Goal: Information Seeking & Learning: Learn about a topic

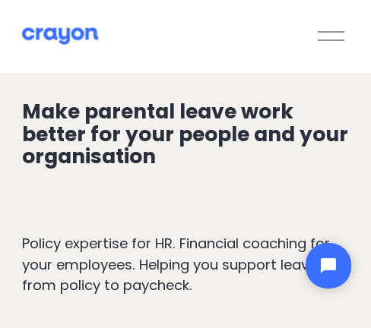
click at [343, 36] on button "Open Menu Close Menu" at bounding box center [331, 36] width 36 height 28
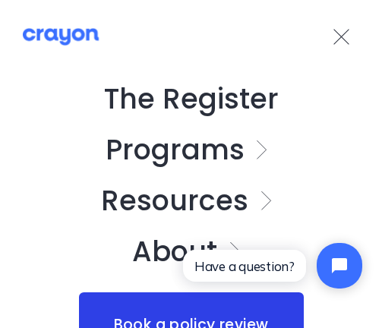
click at [246, 144] on link "Folder: Programs" at bounding box center [191, 150] width 171 height 28
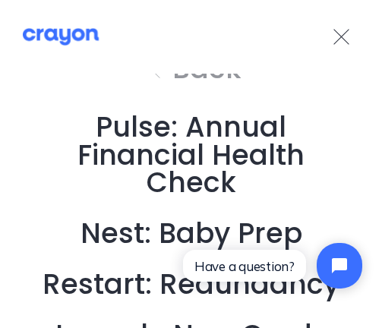
scroll to position [63, 0]
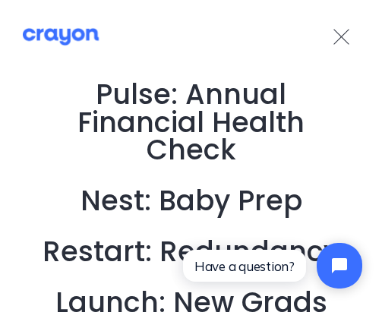
click at [236, 196] on link "Nest: Baby Prep" at bounding box center [192, 202] width 222 height 28
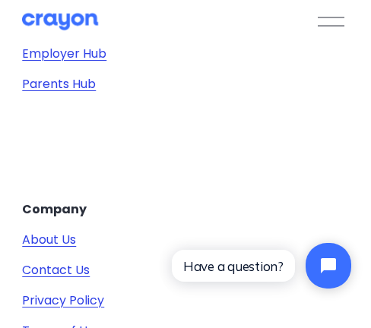
scroll to position [5979, 0]
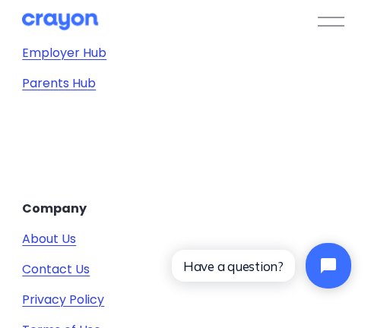
click at [68, 84] on link "Parents Hub" at bounding box center [59, 83] width 74 height 18
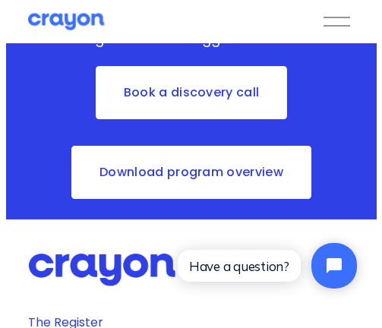
scroll to position [5653, 0]
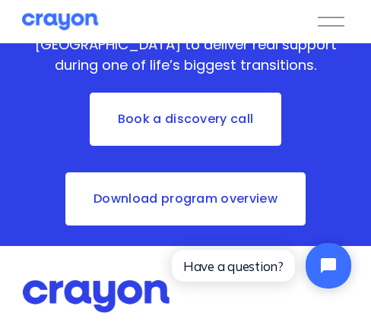
click at [340, 24] on div at bounding box center [331, 21] width 27 height 27
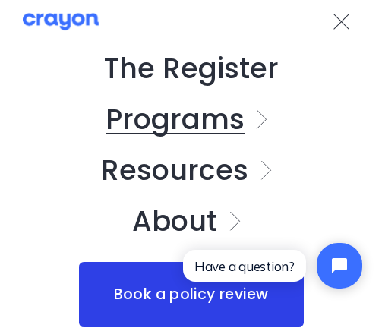
scroll to position [23, 0]
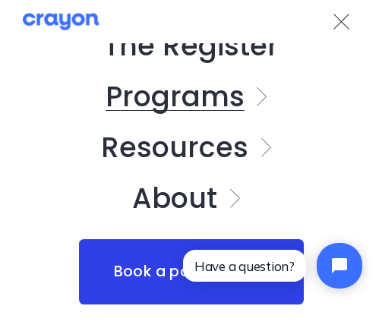
click at [249, 95] on link "Folder: Programs" at bounding box center [191, 97] width 171 height 28
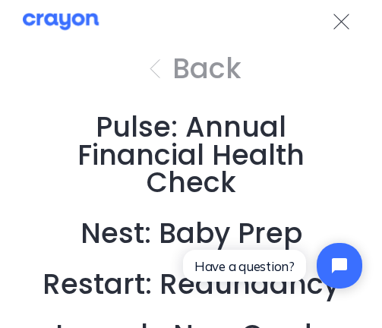
scroll to position [33, 0]
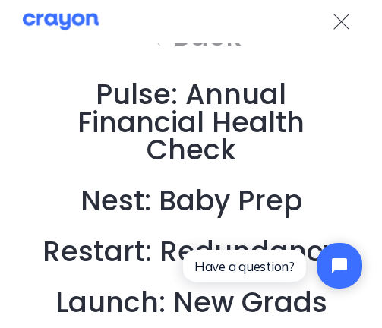
click at [341, 25] on div at bounding box center [341, 21] width 27 height 27
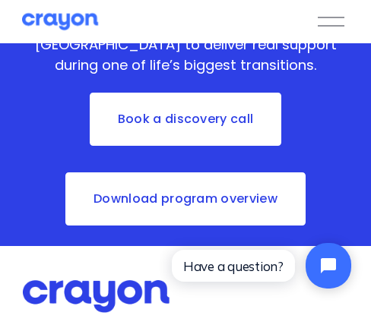
click at [331, 11] on div at bounding box center [331, 21] width 27 height 27
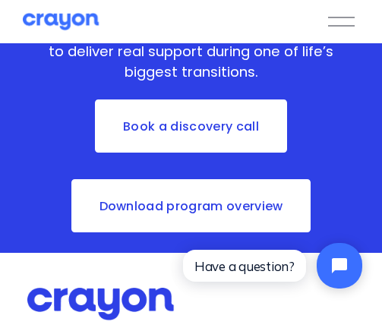
scroll to position [0, 0]
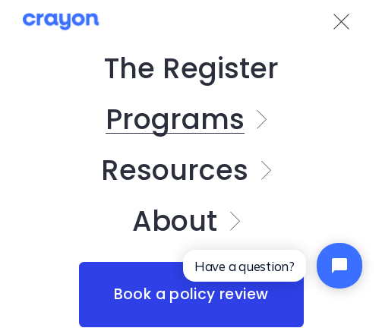
click at [241, 169] on link "Folder: Resources" at bounding box center [190, 171] width 179 height 28
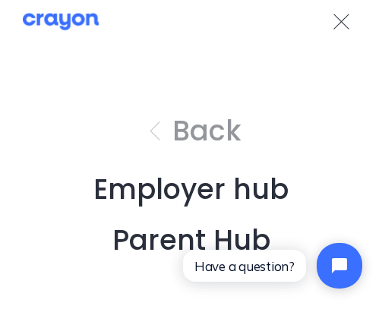
click at [252, 192] on link "Employer hub" at bounding box center [190, 190] width 195 height 28
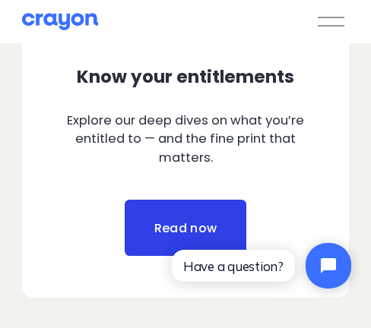
scroll to position [912, 0]
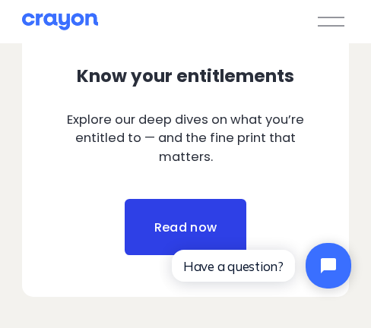
click at [224, 214] on link "Read now" at bounding box center [186, 227] width 122 height 56
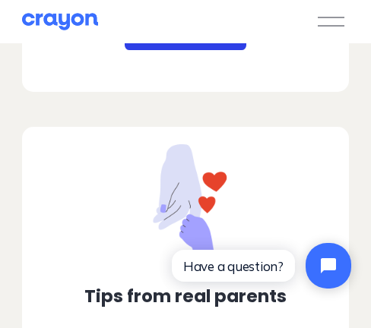
scroll to position [1165, 0]
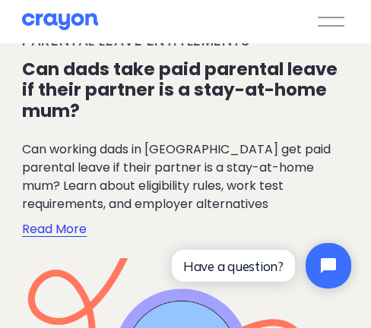
scroll to position [678, 0]
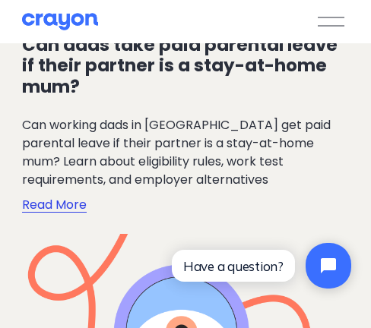
click at [209, 162] on p "Can working dads in New Zealand get paid parental leave if their partner is a s…" at bounding box center [185, 152] width 326 height 73
click at [80, 131] on p "Can working dads in New Zealand get paid parental leave if their partner is a s…" at bounding box center [185, 152] width 326 height 73
click at [90, 154] on p "Can working dads in New Zealand get paid parental leave if their partner is a s…" at bounding box center [185, 152] width 326 height 73
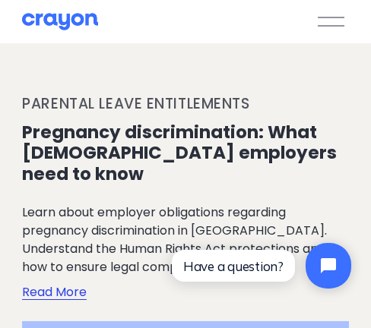
scroll to position [4630, 0]
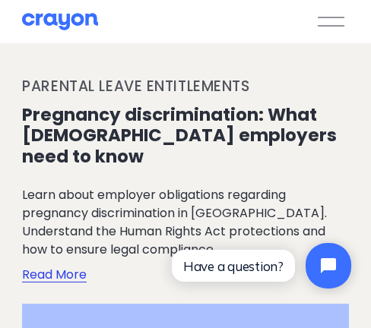
click at [70, 259] on link "Read More" at bounding box center [54, 272] width 65 height 27
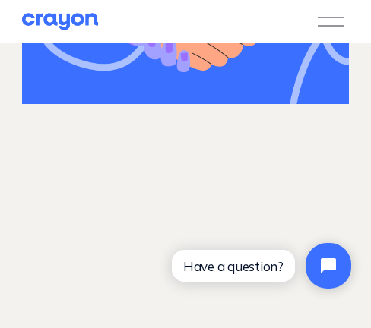
scroll to position [6049, 0]
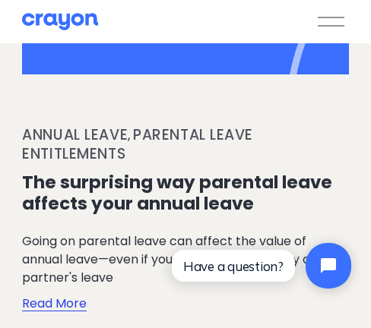
click at [55, 287] on link "Read More" at bounding box center [54, 300] width 65 height 27
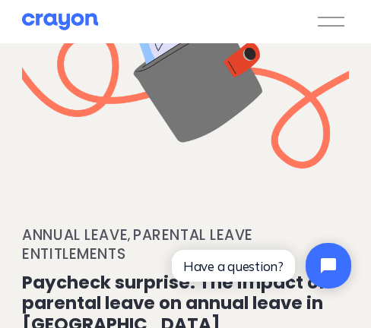
scroll to position [6961, 0]
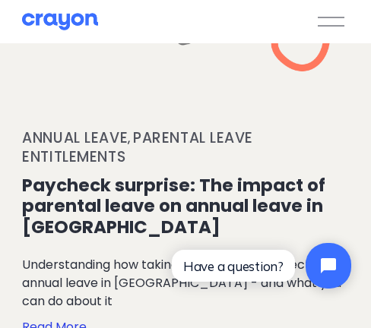
click at [329, 165] on div "Annual leave , Parental leave entitlements Stephanie Pow 01/03/2023 Annual leav…" at bounding box center [185, 233] width 326 height 207
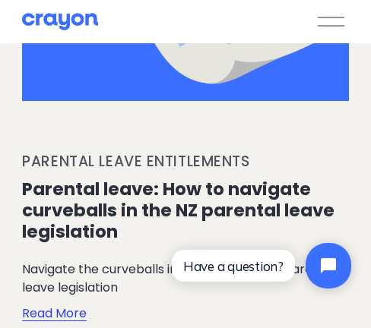
scroll to position [7417, 0]
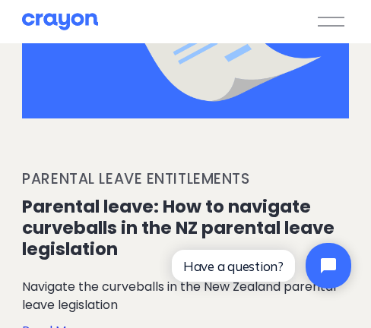
click at [223, 197] on h1 "Parental leave: How to navigate curveballs in the NZ parental leave legislation" at bounding box center [185, 228] width 326 height 63
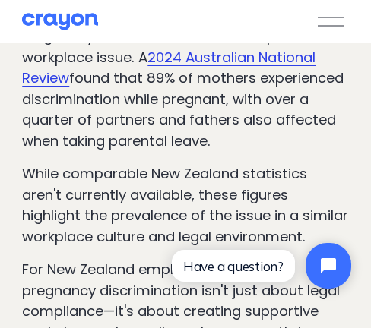
scroll to position [253, 0]
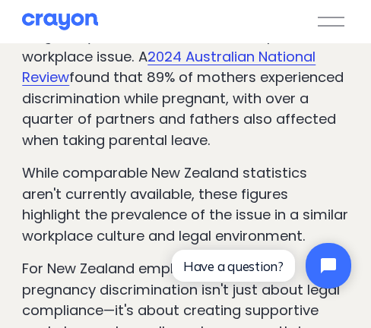
click at [98, 98] on p "Pregnancy discrimination is a widespread workplace issue. A 2024 Australian Nat…" at bounding box center [185, 87] width 326 height 125
click at [126, 150] on p "Pregnancy discrimination is a widespread workplace issue. A 2024 Australian Nat…" at bounding box center [185, 87] width 326 height 125
click at [103, 190] on p "While comparable New Zealand statistics aren't currently available, these figur…" at bounding box center [185, 205] width 326 height 84
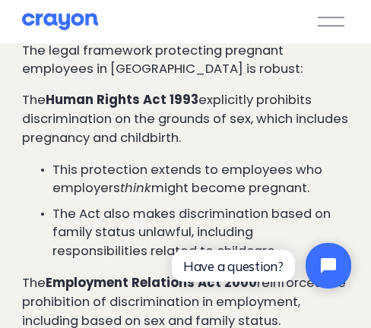
scroll to position [760, 0]
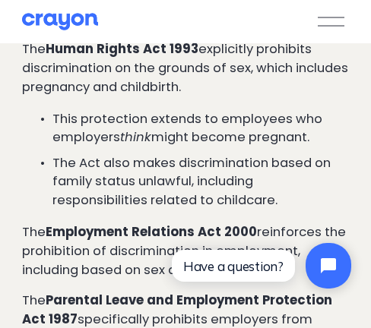
click at [119, 97] on p "The Human Rights Act 1993 explicitly prohibits discrimination on the grounds of…" at bounding box center [185, 68] width 326 height 57
click at [181, 97] on p "The Human Rights Act 1993 explicitly prohibits discrimination on the grounds of…" at bounding box center [185, 68] width 326 height 57
click at [154, 148] on p "This protection extends to employees who employers think might become pregnant." at bounding box center [200, 129] width 296 height 38
click at [100, 148] on p "This protection extends to employees who employers think might become pregnant." at bounding box center [200, 129] width 296 height 38
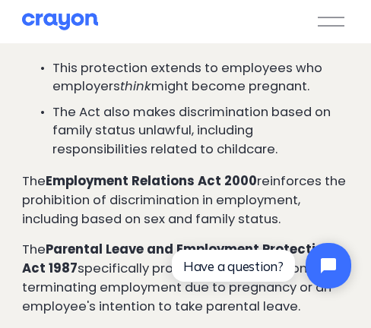
scroll to position [861, 0]
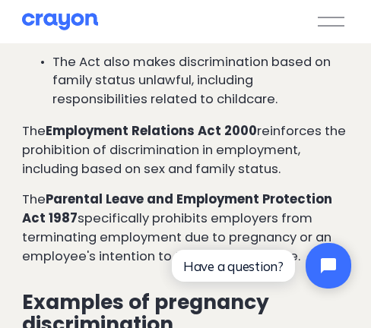
click at [93, 110] on p "The Act also makes discrimination based on family status unlawful, including re…" at bounding box center [200, 81] width 296 height 57
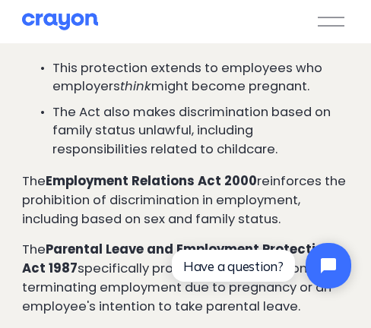
click at [106, 141] on p "The Act also makes discrimination based on family status unlawful, including re…" at bounding box center [200, 131] width 296 height 57
click at [112, 157] on p "The Act also makes discrimination based on family status unlawful, including re…" at bounding box center [200, 131] width 296 height 57
click at [114, 160] on p "The Act also makes discrimination based on family status unlawful, including re…" at bounding box center [200, 131] width 296 height 57
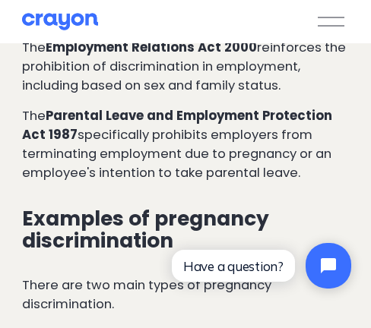
scroll to position [963, 0]
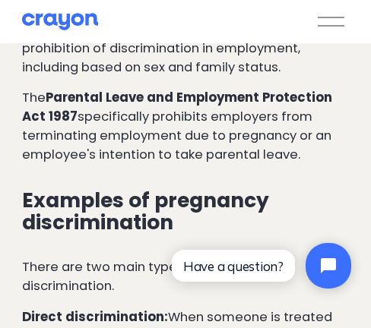
click at [101, 78] on p "The Employment Relations Act 2000 reinforces the prohibition of discrimination …" at bounding box center [185, 49] width 326 height 57
click at [110, 140] on p "The Parental Leave and Employment Protection Act 1987 specifically prohibits em…" at bounding box center [185, 127] width 326 height 76
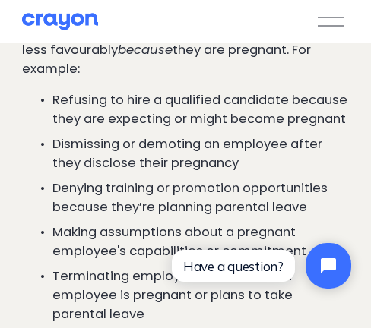
scroll to position [1267, 0]
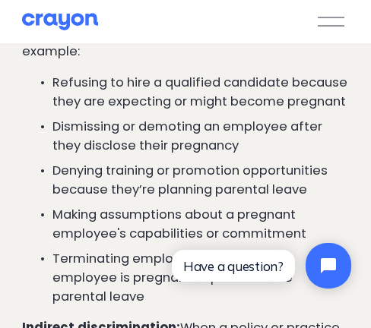
click at [87, 112] on p "Refusing to hire a qualified candidate because they are expecting or might beco…" at bounding box center [200, 93] width 296 height 38
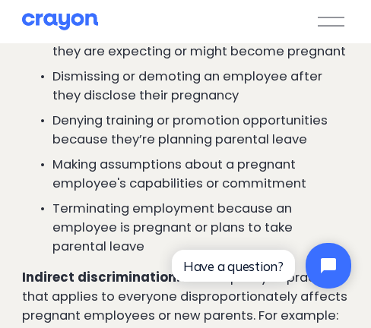
scroll to position [1368, 0]
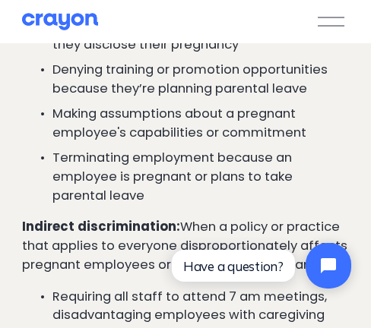
click at [81, 99] on p "Denying training or promotion opportunities because they’re planning parental l…" at bounding box center [200, 80] width 296 height 38
click at [207, 99] on p "Denying training or promotion opportunities because they’re planning parental l…" at bounding box center [200, 80] width 296 height 38
click at [120, 99] on p "Denying training or promotion opportunities because they’re planning parental l…" at bounding box center [200, 80] width 296 height 38
click at [128, 143] on p "Making assumptions about a pregnant employee's capabilities or commitment" at bounding box center [200, 124] width 296 height 38
click at [131, 180] on p "Terminating employment because an employee is pregnant or plans to take parenta…" at bounding box center [200, 177] width 296 height 57
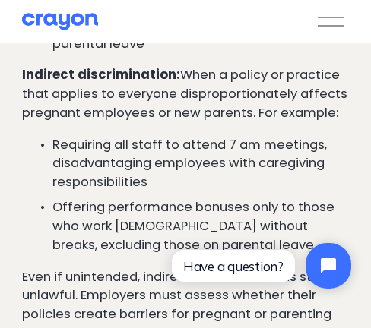
scroll to position [1571, 0]
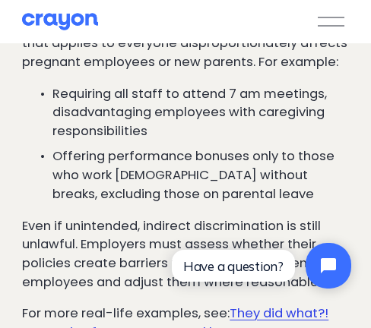
click at [102, 113] on p "Requiring all staff to attend 7 am meetings, disadvantaging employees with care…" at bounding box center [200, 113] width 296 height 57
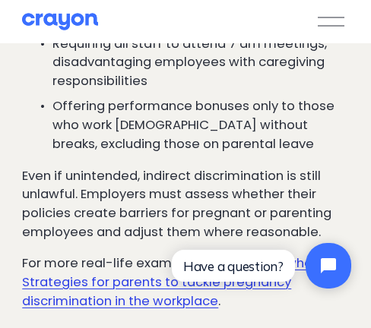
scroll to position [1672, 0]
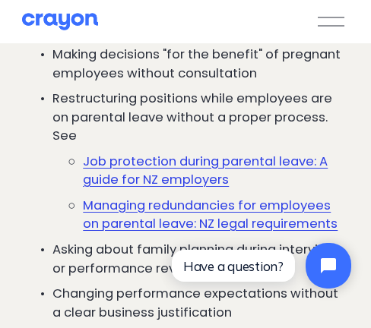
scroll to position [2027, 0]
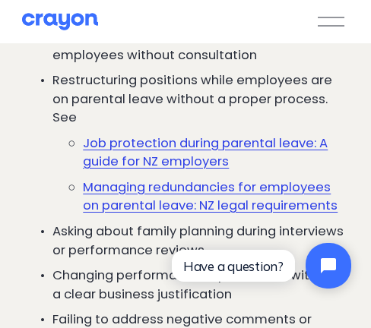
click at [108, 128] on p "Restructuring positions while employees are on parental leave without a proper …" at bounding box center [200, 99] width 296 height 57
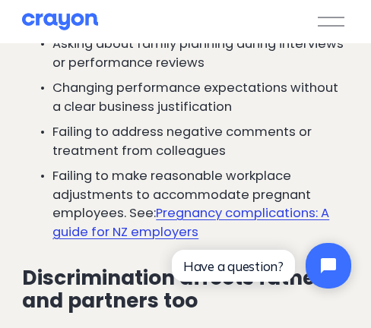
scroll to position [2229, 0]
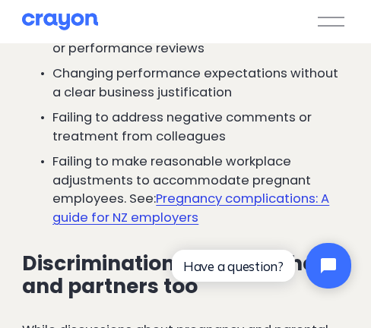
click at [100, 59] on p "Asking about family planning during interviews or performance reviews" at bounding box center [200, 40] width 296 height 38
click at [97, 103] on p "Changing performance expectations without a clear business justification" at bounding box center [200, 84] width 296 height 38
drag, startPoint x: 97, startPoint y: 121, endPoint x: 92, endPoint y: 154, distance: 33.1
click at [92, 154] on ul "Making decisions "for the benefit" of pregnant employees without consultation R…" at bounding box center [185, 27] width 326 height 404
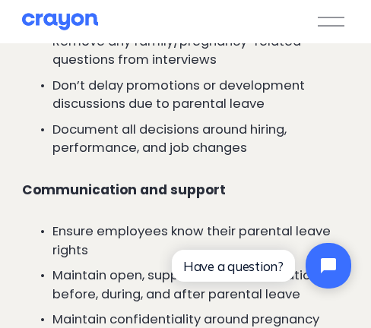
scroll to position [4155, 0]
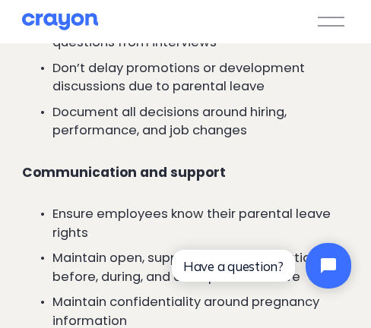
click at [118, 53] on p "Remove any family/pregnancy-related questions from interviews" at bounding box center [200, 34] width 296 height 38
click at [118, 97] on p "Don’t delay promotions or development discussions due to parental leave" at bounding box center [200, 78] width 296 height 38
click at [124, 97] on p "Don’t delay promotions or development discussions due to parental leave" at bounding box center [200, 78] width 296 height 38
click at [129, 141] on p "Document all decisions around hiring, performance, and job changes" at bounding box center [200, 122] width 296 height 38
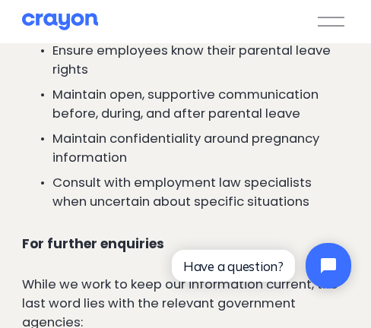
scroll to position [4357, 0]
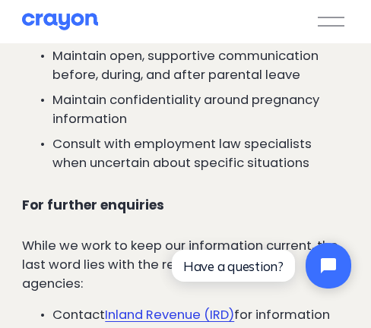
click at [125, 85] on p "Maintain open, supportive communication before, during, and after parental leave" at bounding box center [200, 66] width 296 height 38
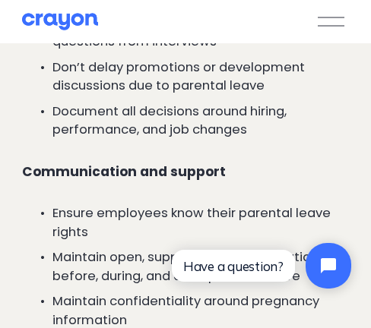
scroll to position [4155, 0]
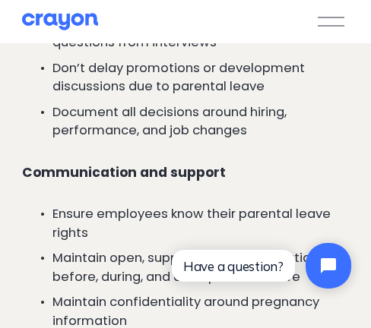
click at [126, 97] on p "Don’t delay promotions or development discussions due to parental leave" at bounding box center [200, 78] width 296 height 38
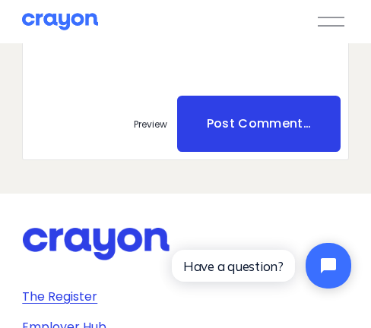
scroll to position [5827, 0]
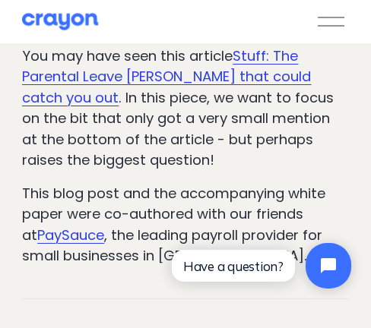
scroll to position [203, 0]
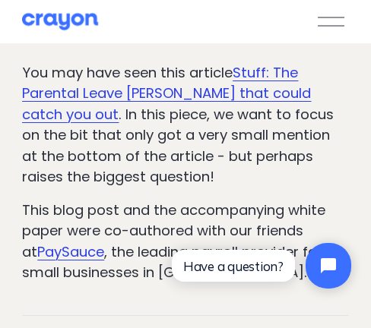
click at [194, 150] on p "You may have seen this article Stuff: The Parental Leave quirk that could catch…" at bounding box center [185, 124] width 326 height 125
click at [88, 147] on p "You may have seen this article Stuff: The Parental Leave quirk that could catch…" at bounding box center [185, 124] width 326 height 125
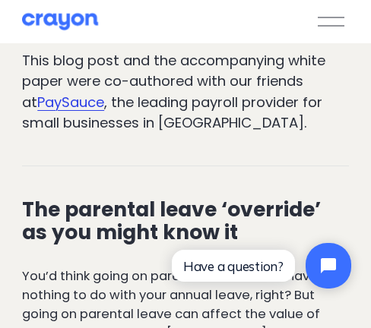
scroll to position [557, 0]
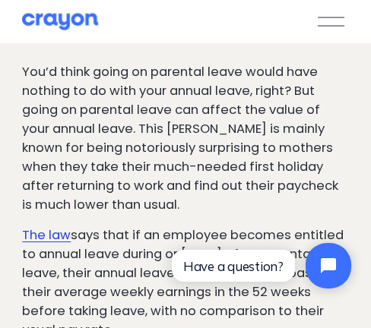
click at [153, 95] on p "You’d think going on parental leave would have nothing to do with your annual l…" at bounding box center [185, 138] width 326 height 151
click at [132, 113] on p "You’d think going on parental leave would have nothing to do with your annual l…" at bounding box center [185, 138] width 326 height 151
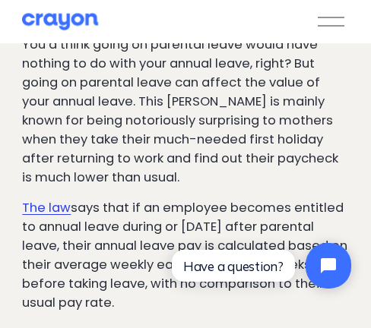
scroll to position [608, 0]
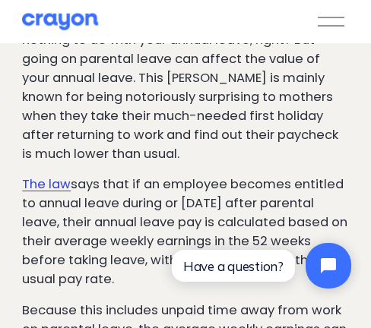
click at [240, 109] on p "You’d think going on parental leave would have nothing to do with your annual l…" at bounding box center [185, 87] width 326 height 151
click at [191, 121] on p "You’d think going on parental leave would have nothing to do with your annual l…" at bounding box center [185, 87] width 326 height 151
click at [187, 157] on p "You’d think going on parental leave would have nothing to do with your annual l…" at bounding box center [185, 87] width 326 height 151
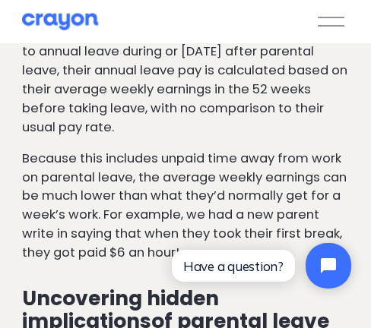
scroll to position [709, 0]
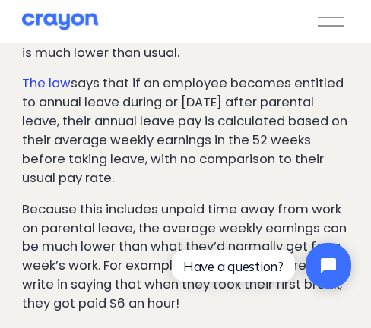
click at [180, 96] on p "The law says that if an employee becomes entitled to annual leave during or wit…" at bounding box center [185, 130] width 326 height 113
click at [182, 84] on p "The law says that if an employee becomes entitled to annual leave during or wit…" at bounding box center [185, 130] width 326 height 113
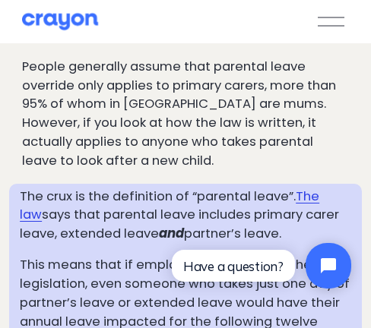
scroll to position [1064, 0]
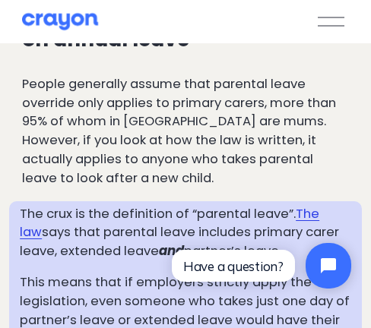
click at [192, 133] on p "People generally assume that parental leave override only applies to primary ca…" at bounding box center [185, 131] width 326 height 113
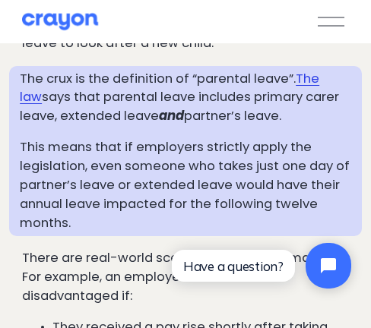
scroll to position [1216, 0]
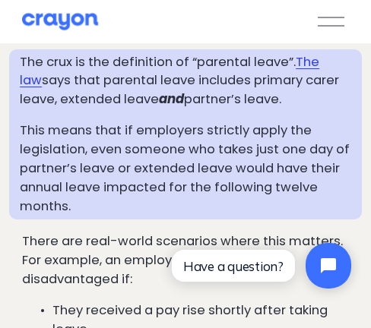
click at [230, 150] on p "This means that if employers strictly apply the legislation, even someone who t…" at bounding box center [185, 169] width 331 height 94
click at [231, 160] on p "This means that if employers strictly apply the legislation, even someone who t…" at bounding box center [185, 169] width 331 height 94
click at [224, 180] on p "This means that if employers strictly apply the legislation, even someone who t…" at bounding box center [185, 169] width 331 height 94
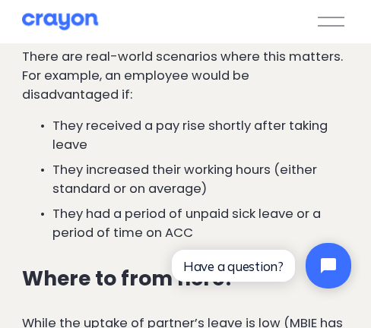
scroll to position [1419, 0]
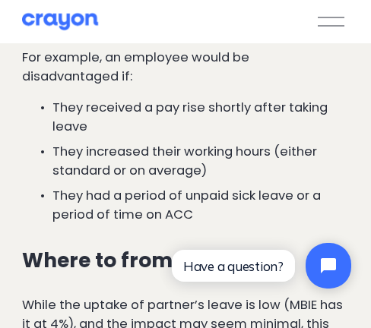
click at [230, 130] on p "They received a pay rise shortly after taking leave" at bounding box center [200, 118] width 296 height 38
click at [191, 113] on p "They received a pay rise shortly after taking leave" at bounding box center [200, 118] width 296 height 38
click at [188, 153] on p "They increased their working hours (either standard or on average)" at bounding box center [200, 162] width 296 height 38
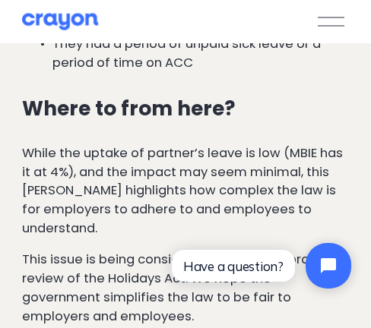
scroll to position [1621, 0]
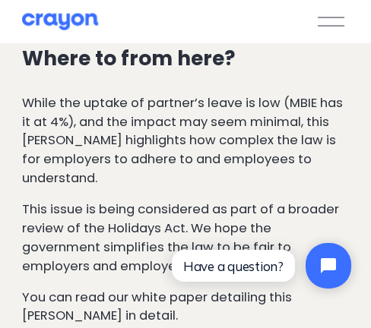
click at [167, 126] on p "While the uptake of partner’s leave is low (MBIE has it at 4%), and the impact …" at bounding box center [185, 141] width 326 height 94
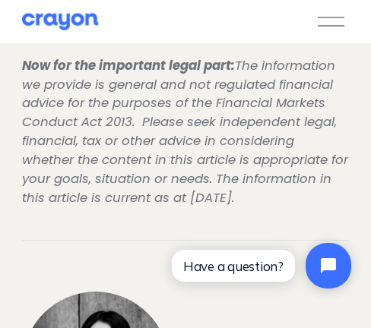
scroll to position [1875, 0]
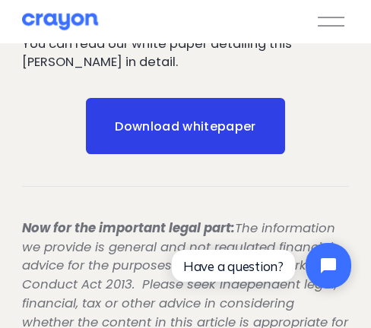
click at [204, 132] on link "Download whitepaper" at bounding box center [186, 126] width 200 height 56
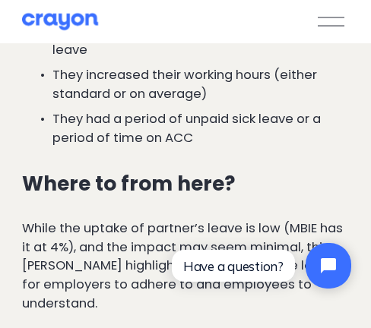
scroll to position [1267, 0]
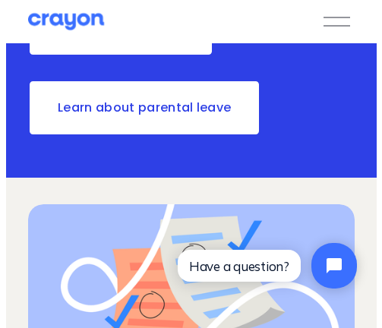
scroll to position [304, 0]
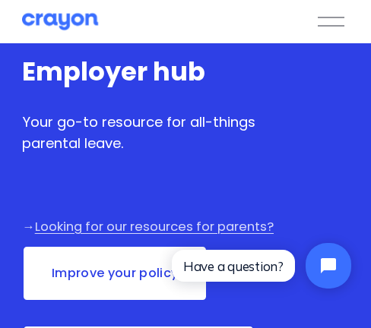
click at [329, 30] on div at bounding box center [331, 21] width 27 height 27
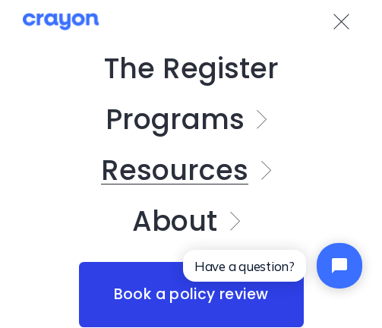
click at [268, 165] on link "Folder: Resources" at bounding box center [190, 171] width 179 height 28
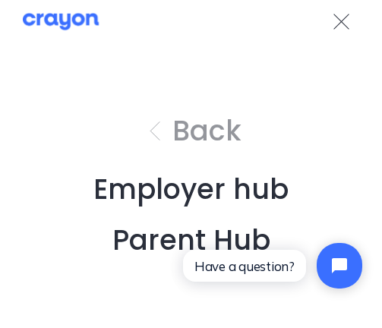
click at [240, 229] on link "Parent Hub" at bounding box center [191, 240] width 158 height 28
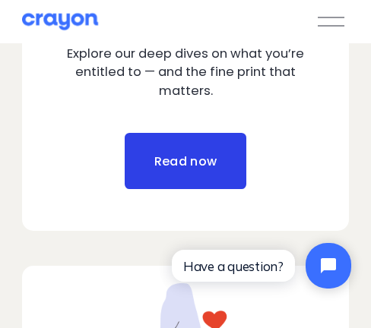
scroll to position [963, 0]
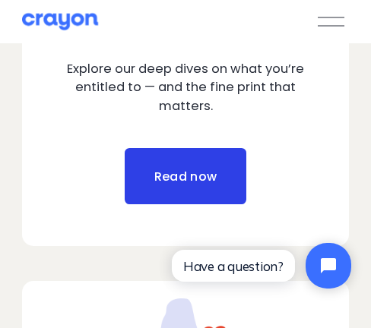
click at [220, 186] on link "Read now" at bounding box center [186, 176] width 122 height 56
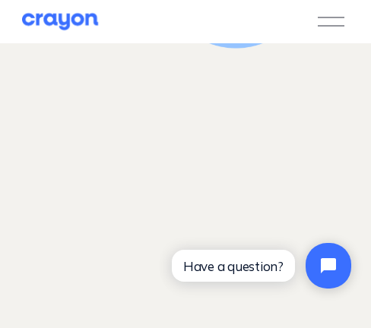
scroll to position [1641, 0]
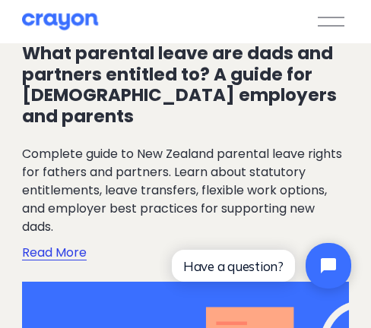
click at [46, 239] on link "Read More" at bounding box center [54, 249] width 65 height 27
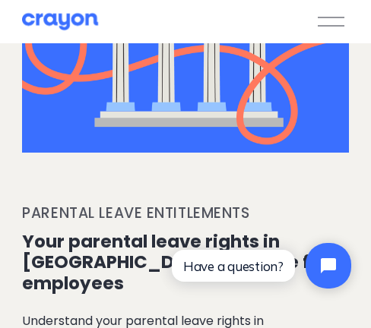
scroll to position [2654, 0]
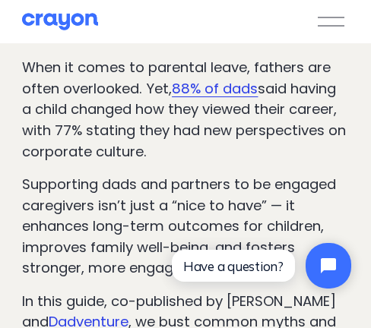
scroll to position [253, 0]
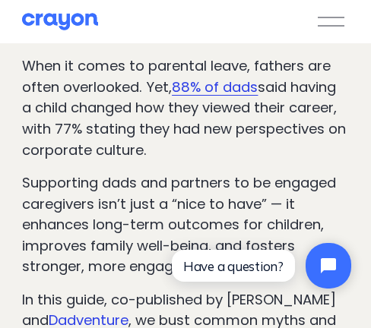
click at [180, 106] on p "When it comes to parental leave, fathers are often overlooked. Yet, 88% of dads…" at bounding box center [185, 107] width 326 height 105
click at [98, 136] on p "When it comes to parental leave, fathers are often overlooked. Yet, 88% of dads…" at bounding box center [185, 107] width 326 height 105
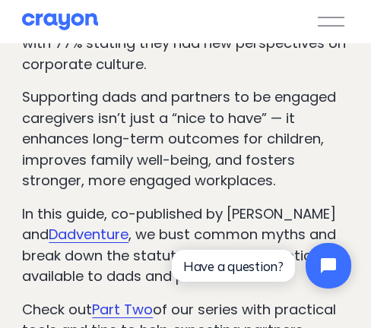
scroll to position [355, 0]
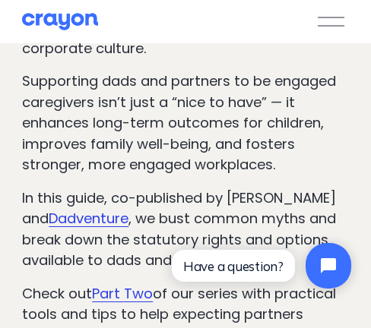
click at [127, 124] on p "Supporting dads and partners to be engaged caregivers isn’t just a “nice to hav…" at bounding box center [185, 123] width 326 height 105
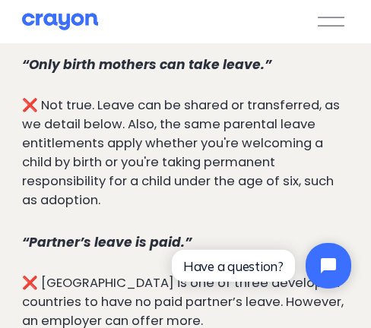
scroll to position [760, 0]
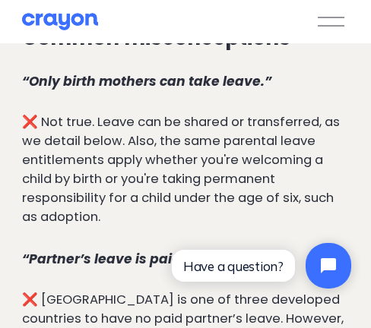
click at [229, 176] on p "❌ Not true. Leave can be shared or transferred, as we detail below. Also, the s…" at bounding box center [185, 169] width 326 height 113
click at [106, 144] on p "❌ Not true. Leave can be shared or transferred, as we detail below. Also, the s…" at bounding box center [185, 169] width 326 height 113
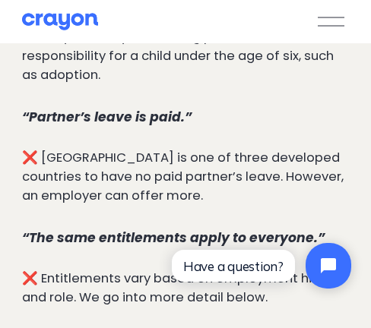
scroll to position [912, 0]
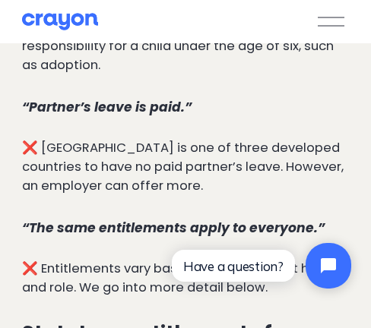
click at [205, 187] on p "❌ New Zealand is one of three developed countries to have no paid partner’s lea…" at bounding box center [185, 167] width 326 height 57
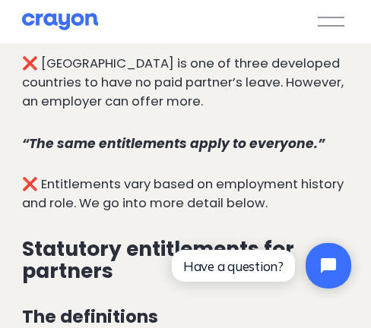
scroll to position [1013, 0]
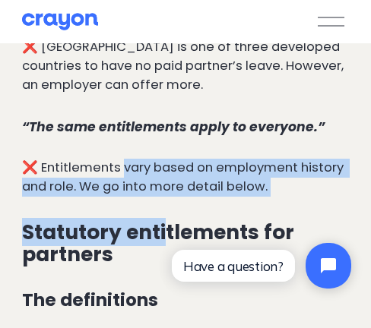
drag, startPoint x: 128, startPoint y: 178, endPoint x: 170, endPoint y: 203, distance: 49.4
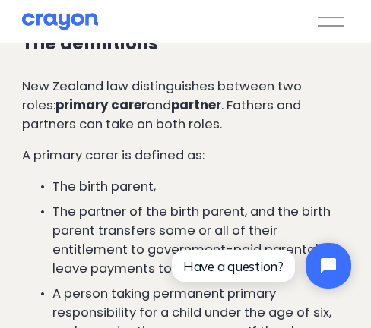
scroll to position [1317, 0]
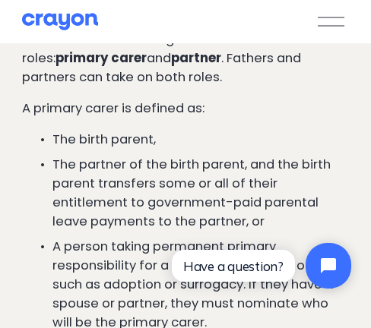
click at [242, 68] on p "New Zealand law distinguishes between two roles: primary carer and partner . Fa…" at bounding box center [185, 58] width 326 height 57
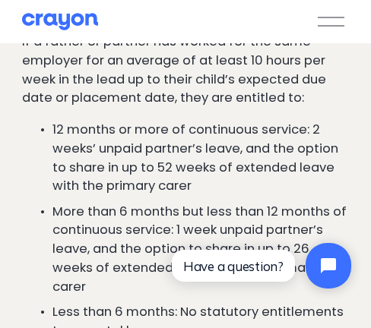
scroll to position [1773, 0]
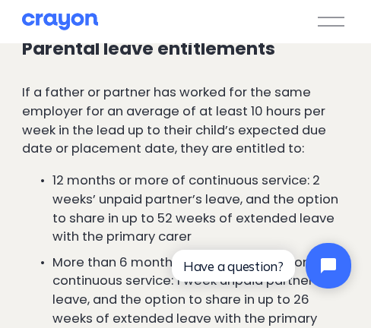
click at [78, 179] on p "12 months or more of continuous service: 2 weeks’ unpaid partner’s leave, and t…" at bounding box center [200, 210] width 296 height 76
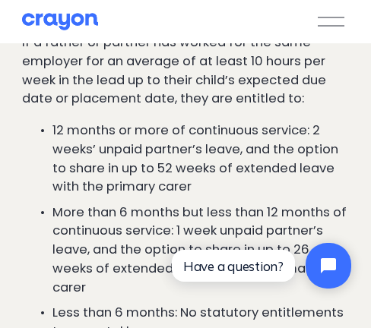
scroll to position [1824, 0]
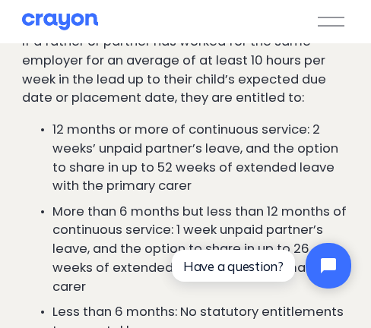
click at [246, 168] on p "12 months or more of continuous service: 2 weeks’ unpaid partner’s leave, and t…" at bounding box center [200, 159] width 296 height 76
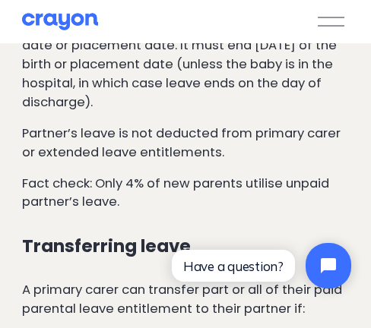
scroll to position [2128, 0]
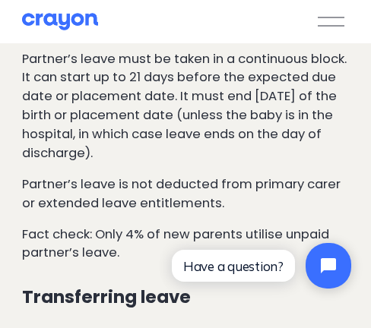
click at [182, 120] on p "Partner’s leave must be taken in a continuous block. It can start up to 21 days…" at bounding box center [185, 106] width 326 height 113
click at [189, 148] on p "Partner’s leave must be taken in a continuous block. It can start up to 21 days…" at bounding box center [185, 106] width 326 height 113
click at [169, 163] on p "Partner’s leave must be taken in a continuous block. It can start up to 21 days…" at bounding box center [185, 106] width 326 height 113
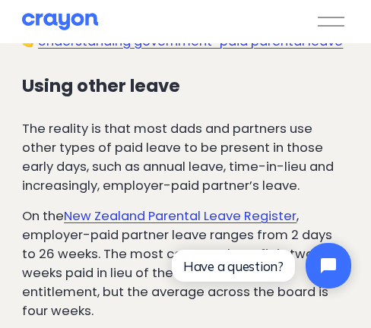
scroll to position [3293, 0]
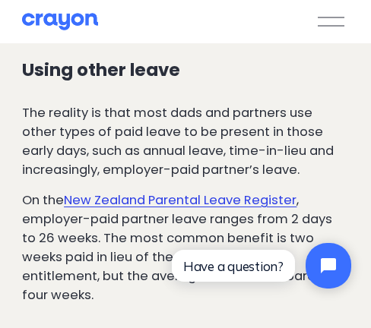
click at [155, 194] on p "On the New Zealand Parental Leave Register , employer-paid partner leave ranges…" at bounding box center [185, 248] width 326 height 113
click at [101, 212] on p "On the New Zealand Parental Leave Register , employer-paid partner leave ranges…" at bounding box center [185, 248] width 326 height 113
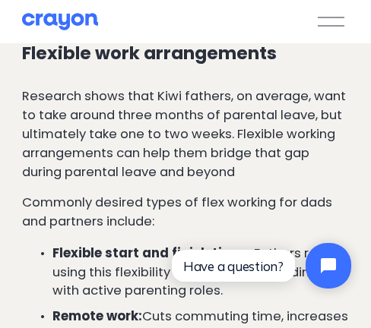
scroll to position [3597, 0]
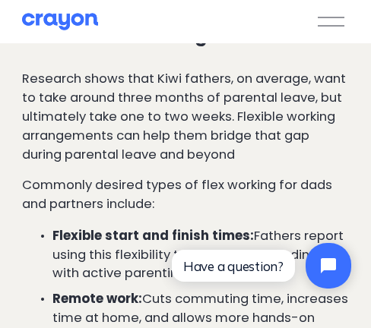
click at [83, 71] on p "Research shows that Kiwi fathers, on average, want to take around three months …" at bounding box center [185, 117] width 326 height 94
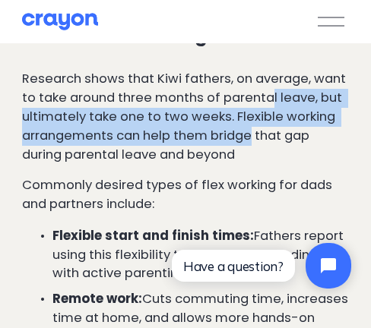
drag, startPoint x: 271, startPoint y: 70, endPoint x: 253, endPoint y: 118, distance: 51.2
click at [253, 118] on p "Research shows that Kiwi fathers, on average, want to take around three months …" at bounding box center [185, 117] width 326 height 94
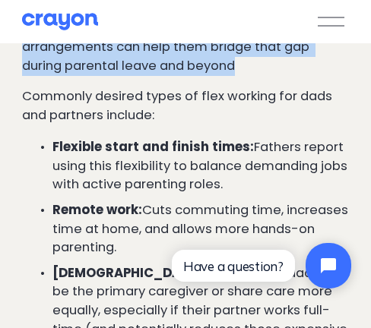
scroll to position [3699, 0]
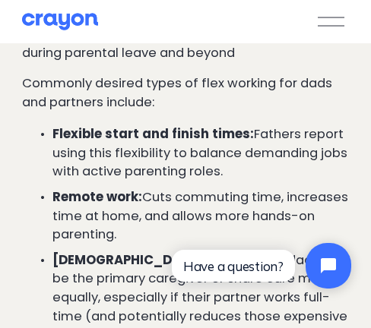
click at [179, 130] on p "Flexible start and finish times: Fathers report using this flexibility to balan…" at bounding box center [200, 153] width 296 height 57
click at [180, 146] on p "Flexible start and finish times: Fathers report using this flexibility to balan…" at bounding box center [200, 153] width 296 height 57
click at [289, 188] on p "Remote work: Cuts commuting time, increases time at home, and allows more hands…" at bounding box center [200, 216] width 296 height 57
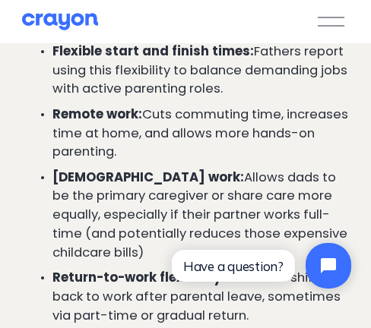
scroll to position [3800, 0]
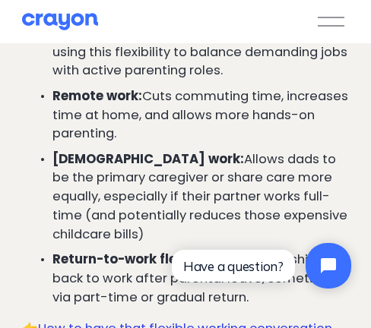
click at [199, 87] on p "Remote work: Cuts commuting time, increases time at home, and allows more hands…" at bounding box center [200, 115] width 296 height 57
click at [163, 100] on p "Remote work: Cuts commuting time, increases time at home, and allows more hands…" at bounding box center [200, 115] width 296 height 57
